Goal: Task Accomplishment & Management: Use online tool/utility

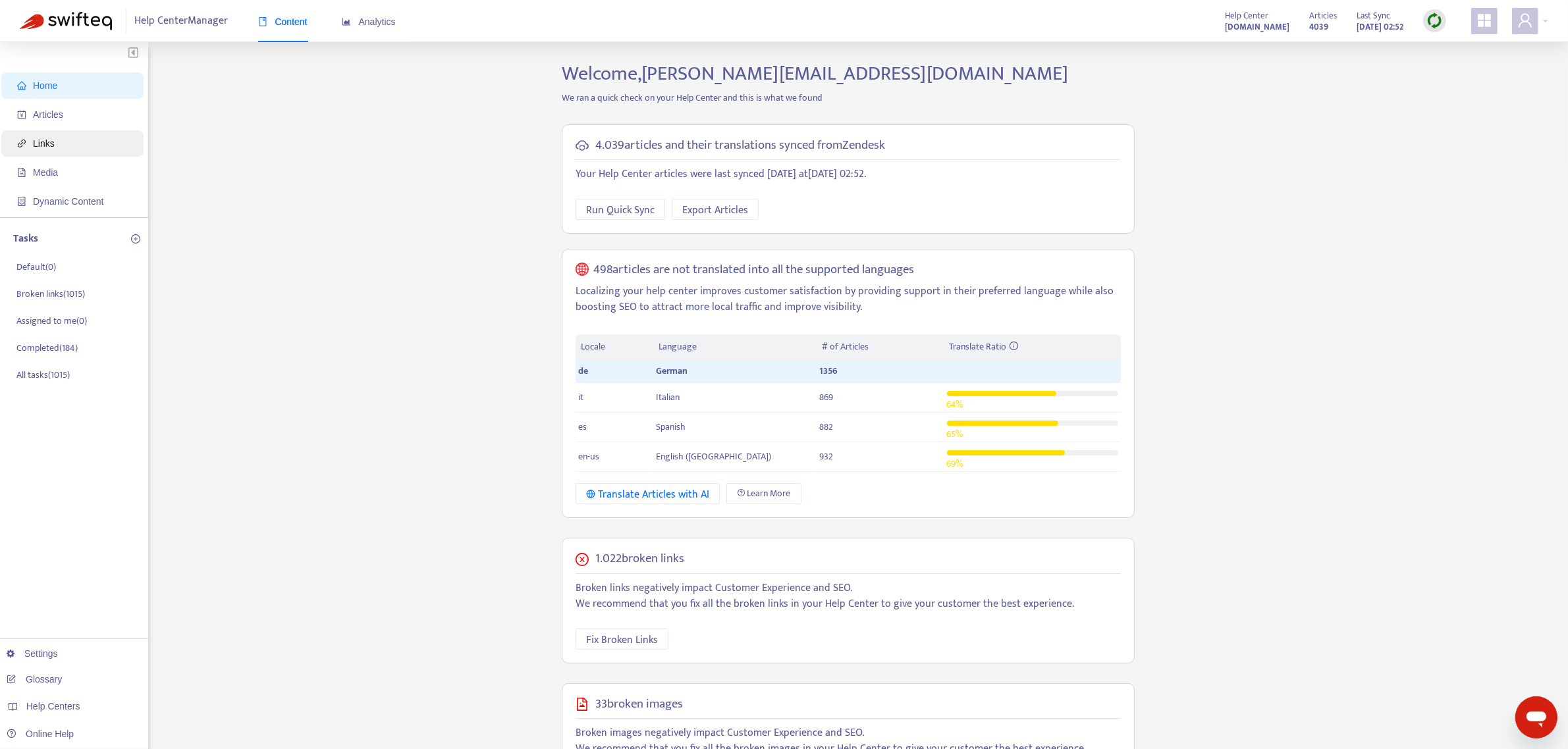
click at [57, 137] on span "Links" at bounding box center [76, 144] width 116 height 27
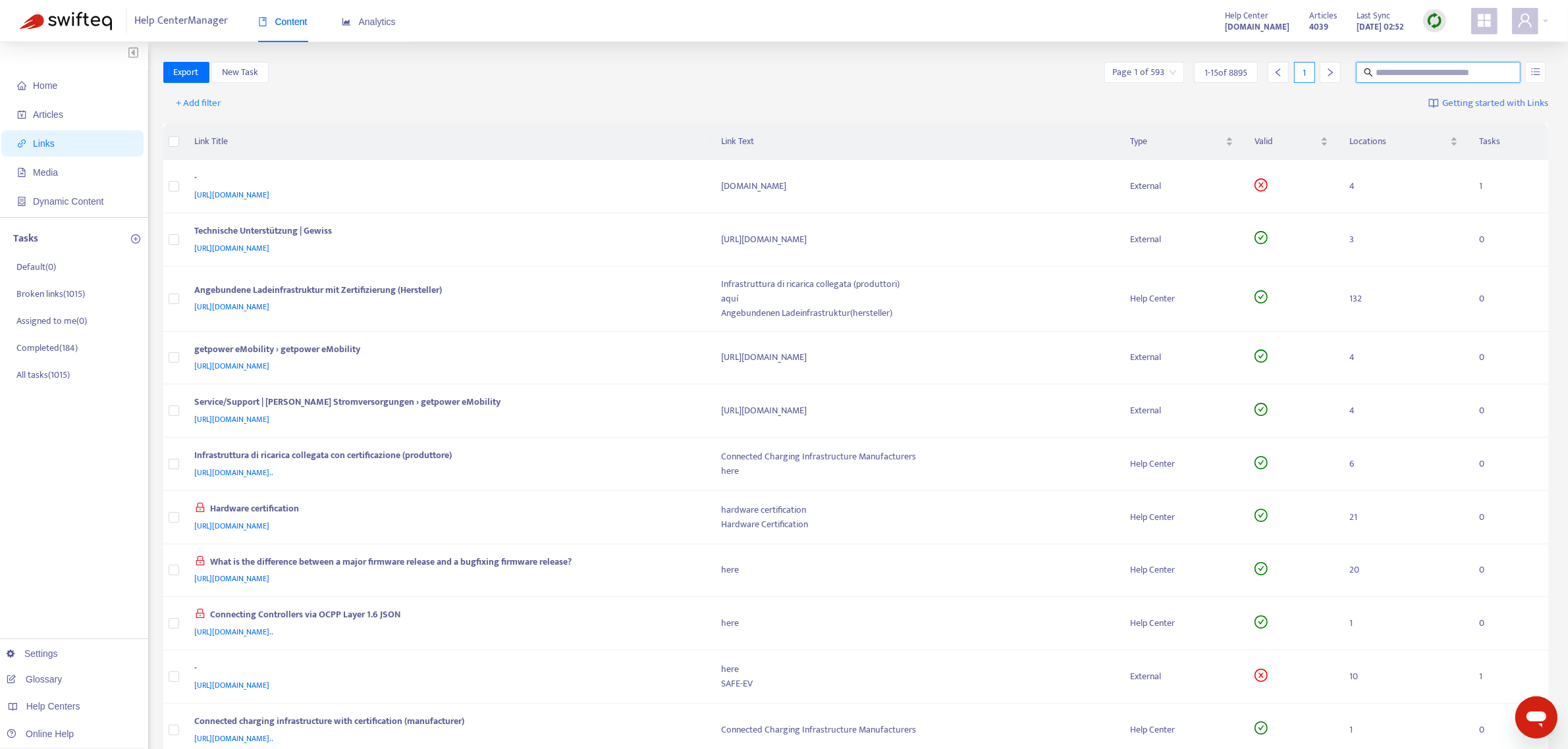
click at [1406, 66] on input "text" at bounding box center [1438, 71] width 126 height 14
paste input "**********"
type input "**********"
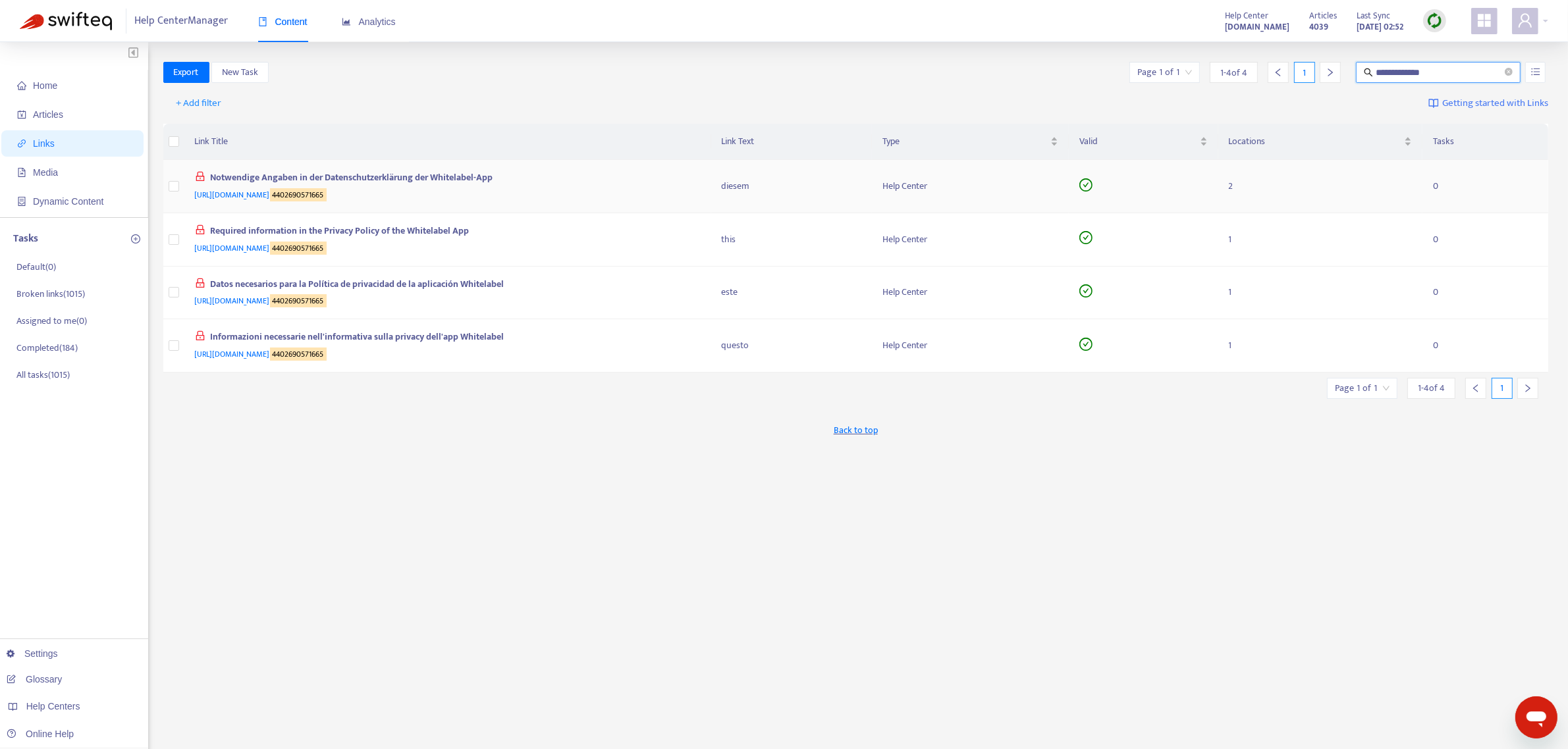
click at [424, 179] on div "Notwendige Angaben in der Datenschutzerklärung der Whitelabel-App" at bounding box center [445, 179] width 501 height 17
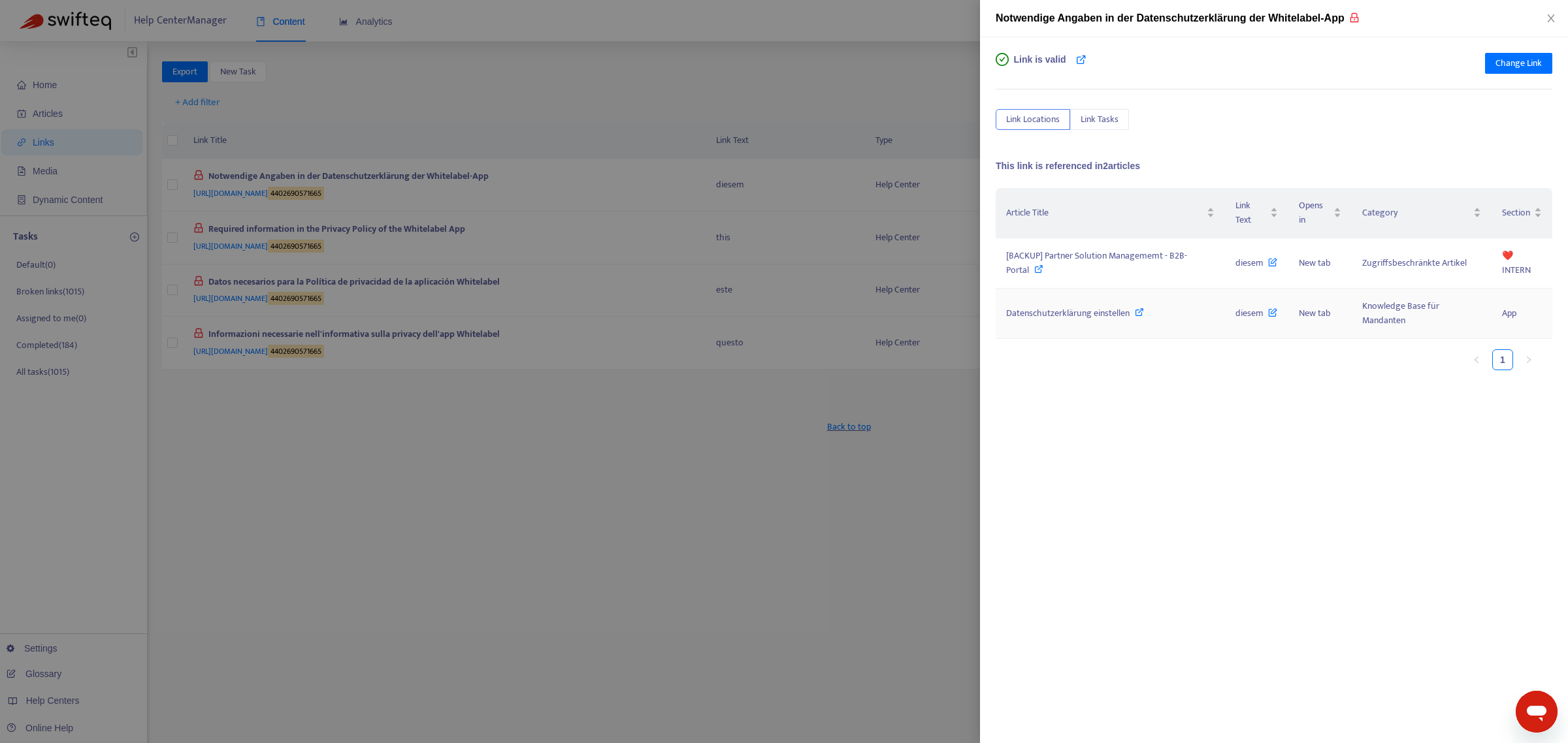
click at [1140, 315] on icon at bounding box center [1139, 311] width 9 height 9
click at [1548, 21] on icon "close" at bounding box center [1551, 18] width 7 height 8
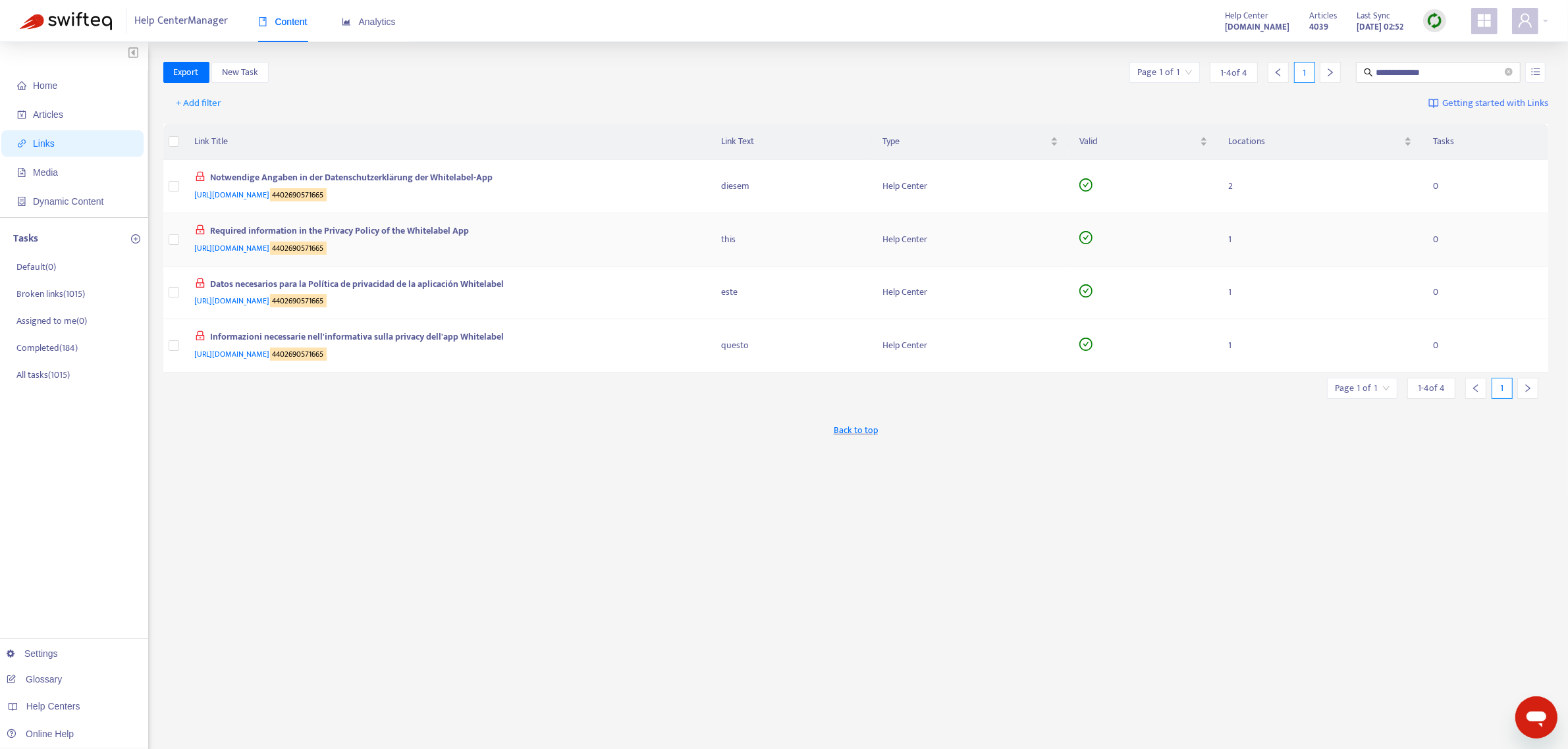
click at [351, 233] on div "Required information in the Privacy Policy of the Whitelabel App" at bounding box center [445, 233] width 501 height 17
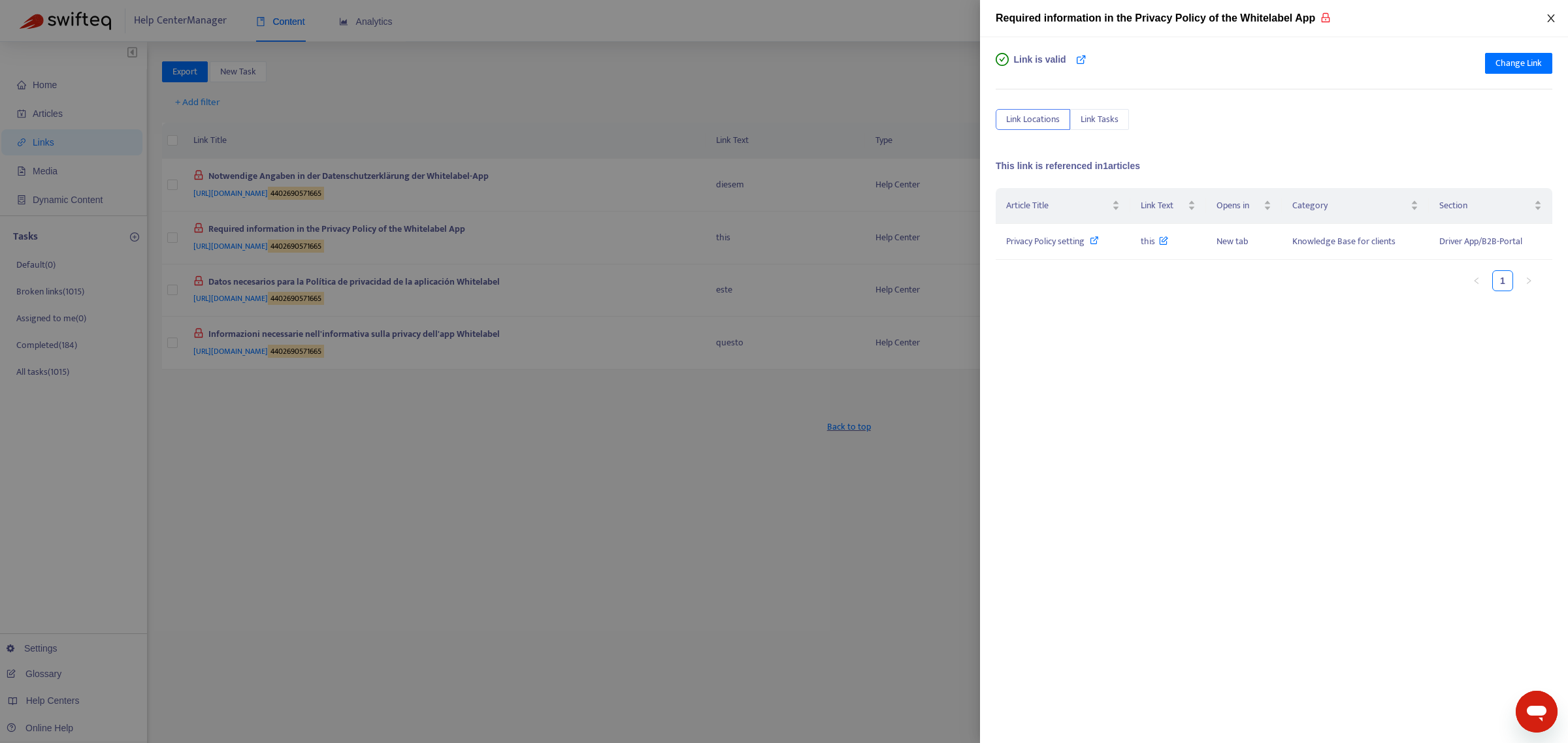
click at [1546, 21] on icon "close" at bounding box center [1551, 18] width 11 height 11
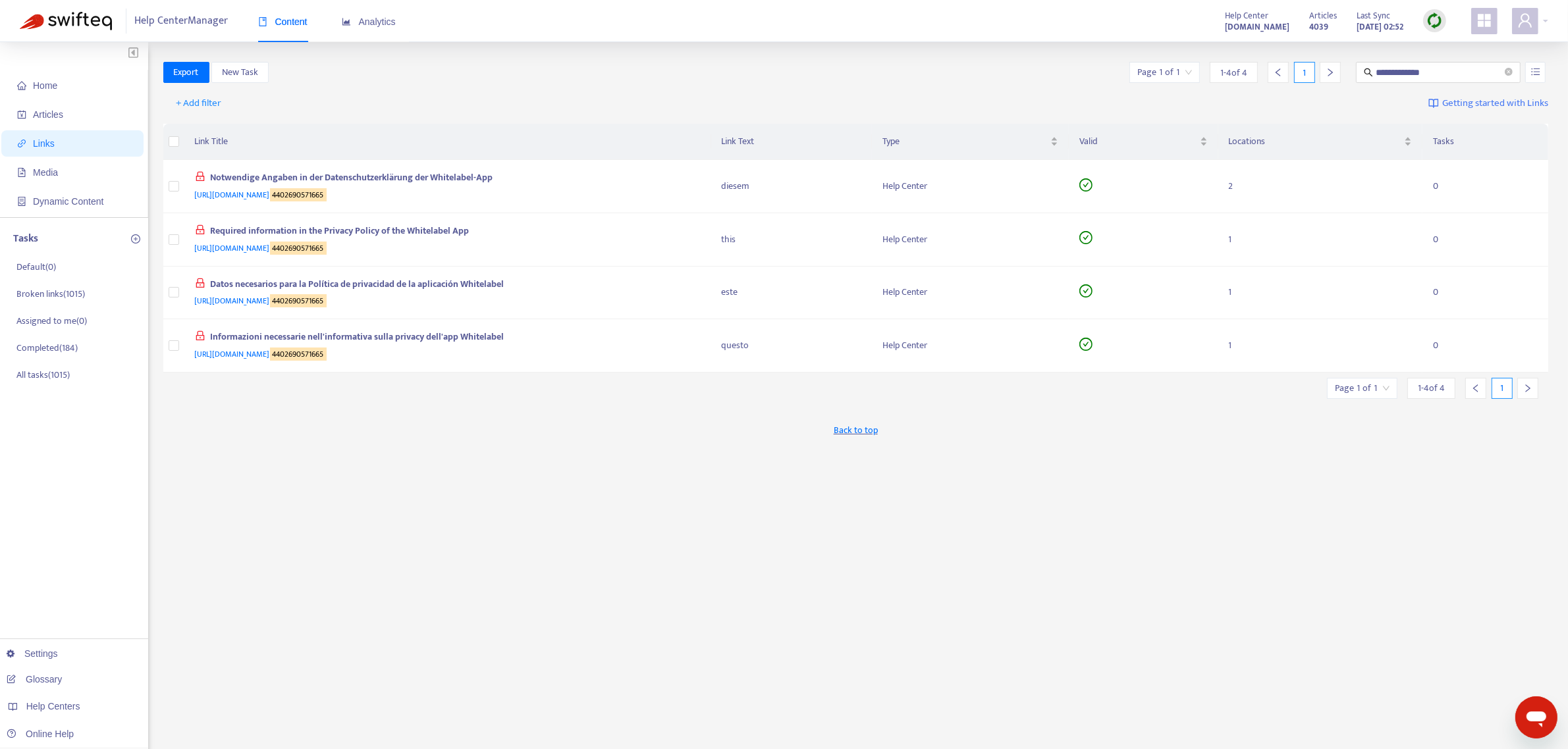
click at [1433, 25] on img at bounding box center [1434, 21] width 17 height 17
click at [1462, 47] on link "Quick Sync" at bounding box center [1461, 47] width 56 height 15
